Goal: Entertainment & Leisure: Consume media (video, audio)

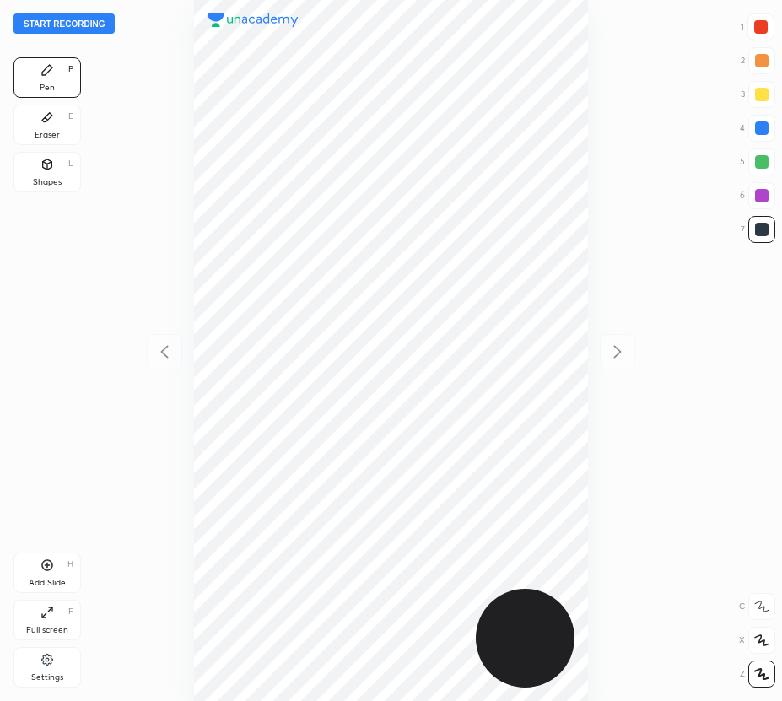
scroll to position [701, 512]
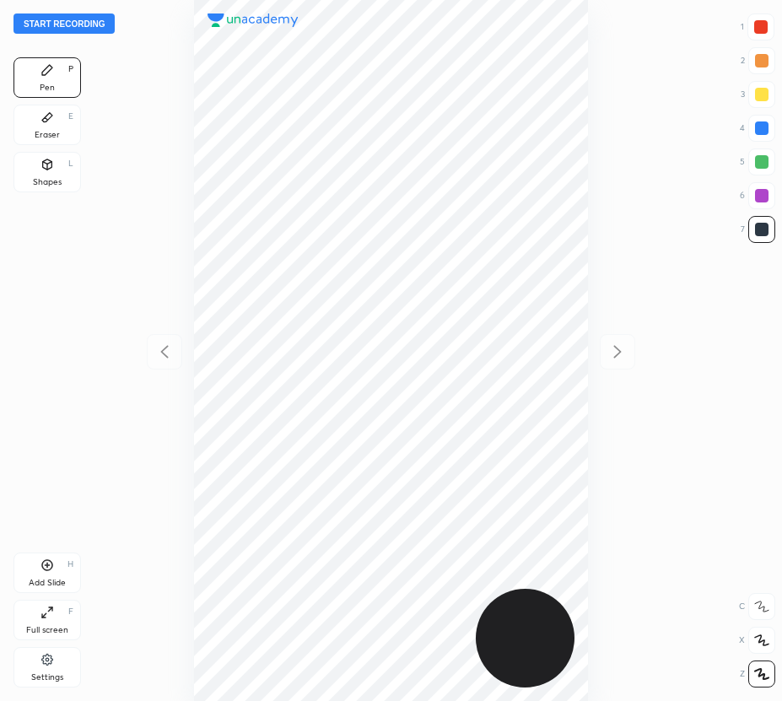
scroll to position [701, 512]
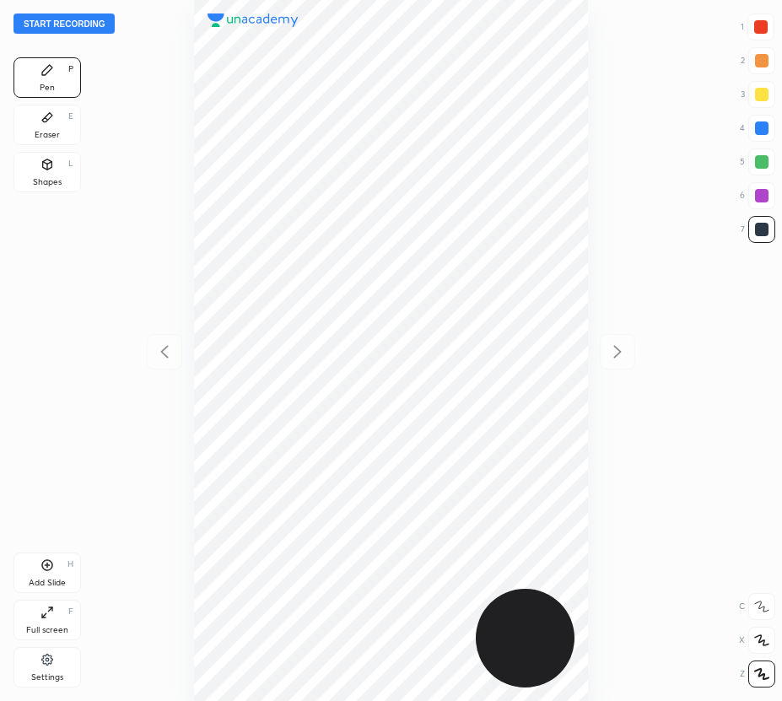
scroll to position [701, 512]
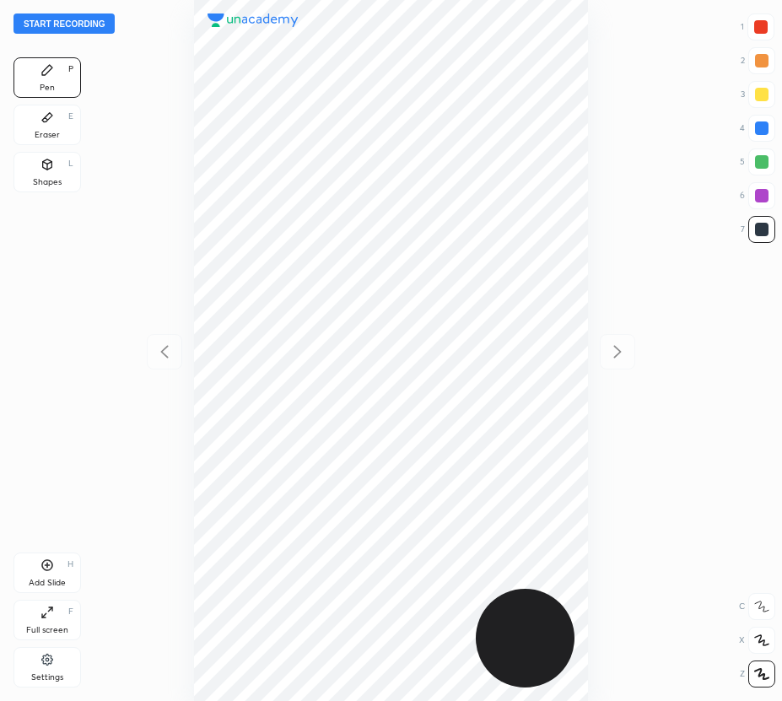
scroll to position [701, 512]
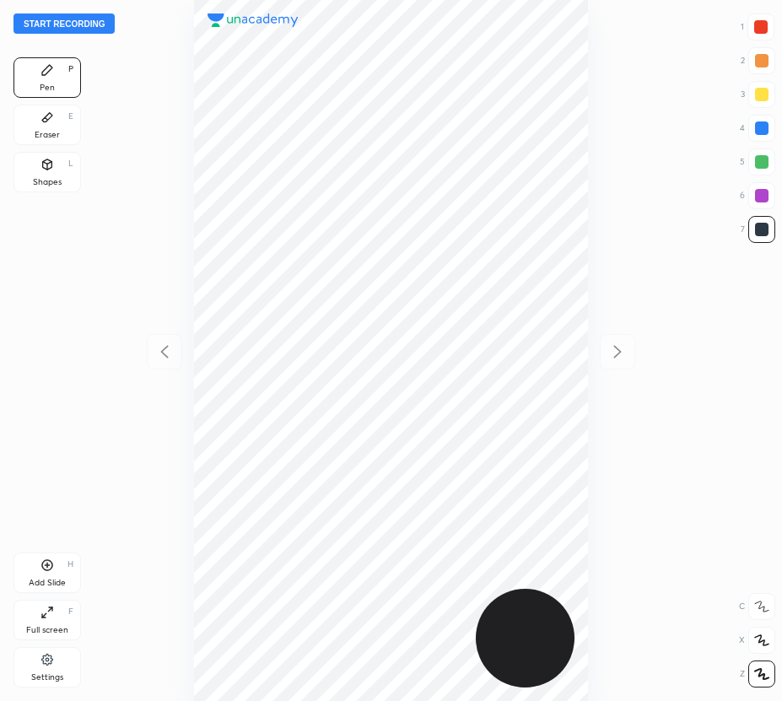
scroll to position [701, 512]
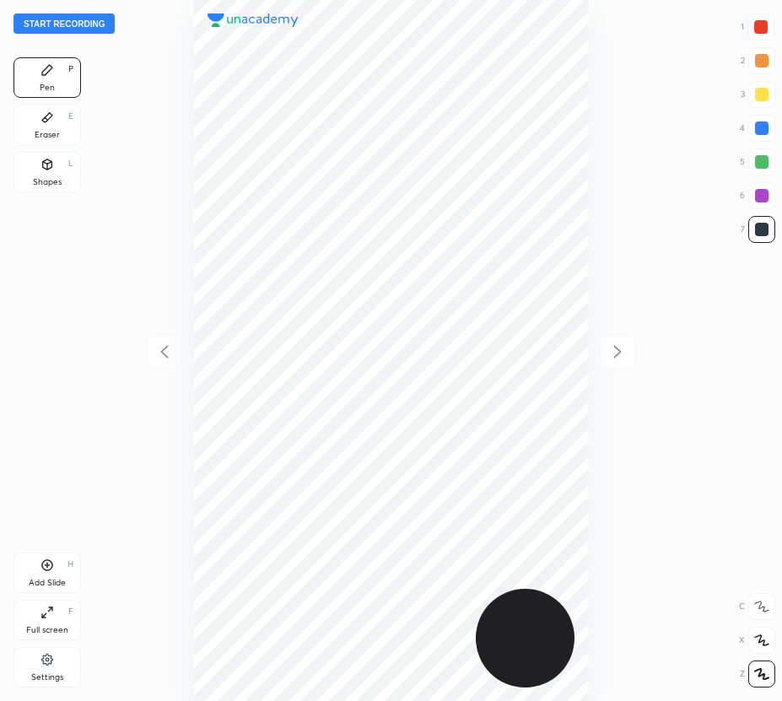
scroll to position [701, 512]
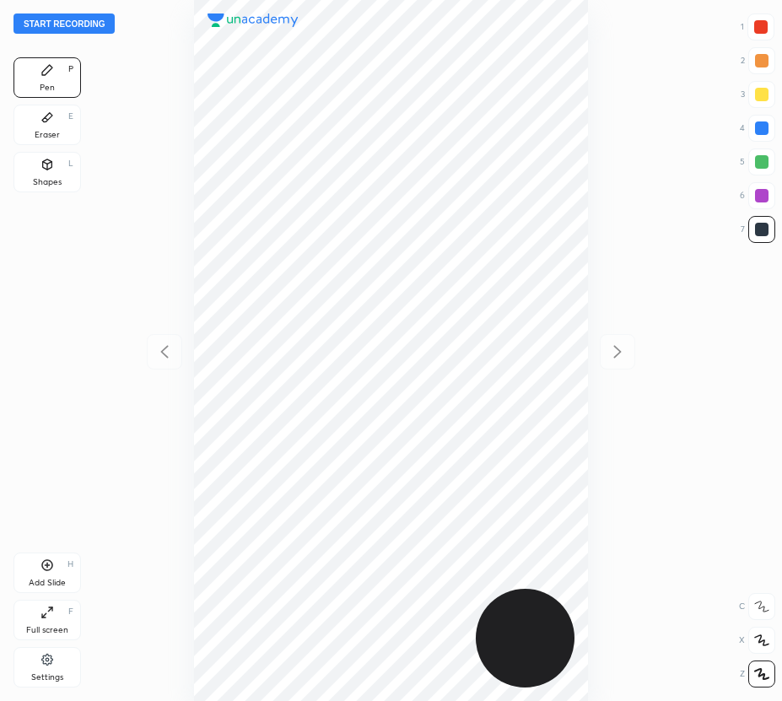
scroll to position [701, 512]
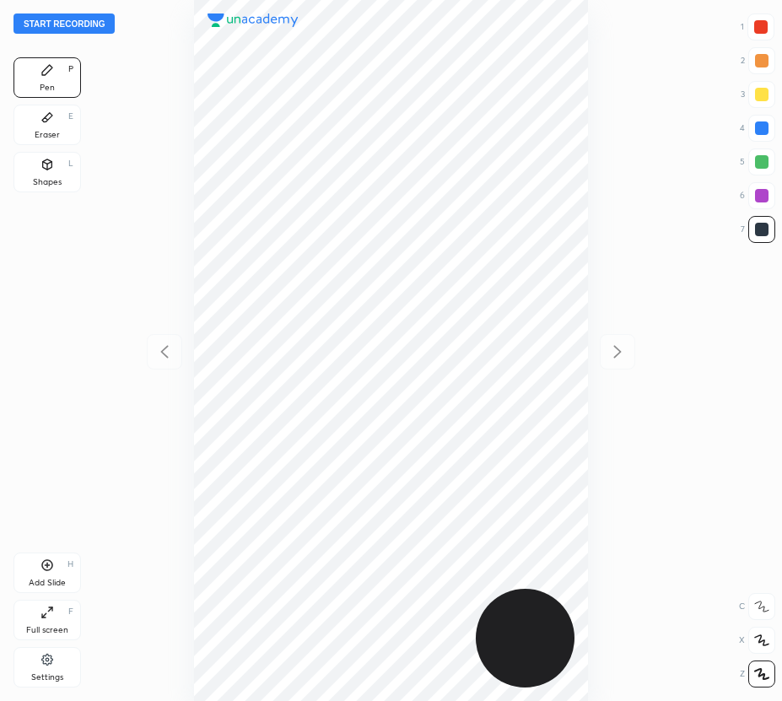
scroll to position [701, 512]
